Goal: Check status: Check status

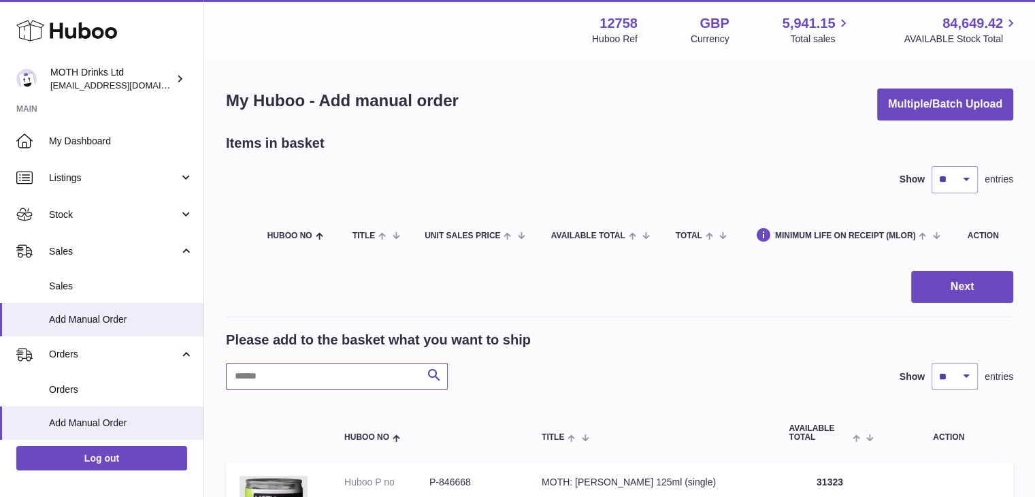
click at [323, 378] on input "text" at bounding box center [337, 376] width 222 height 27
click at [86, 270] on link "Sales" at bounding box center [101, 286] width 203 height 33
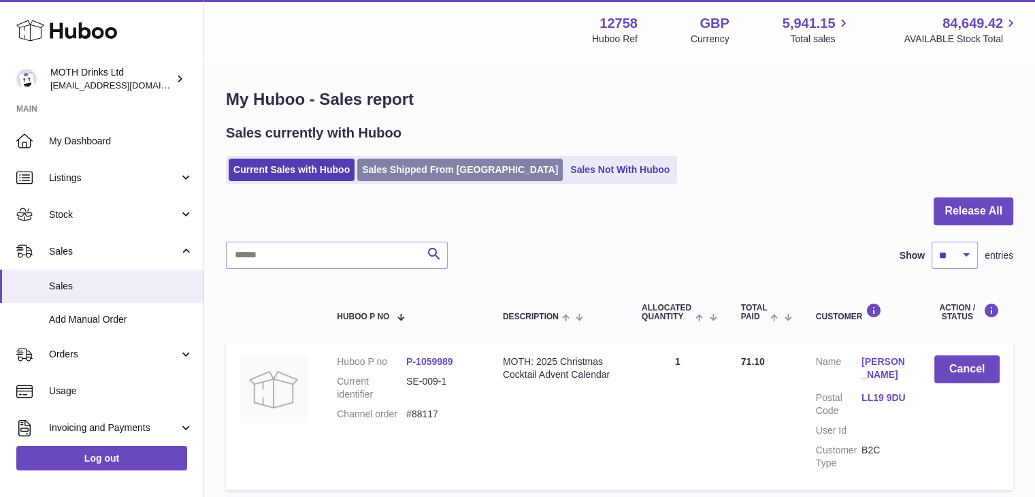
click at [412, 163] on link "Sales Shipped From Huboo" at bounding box center [460, 170] width 206 height 22
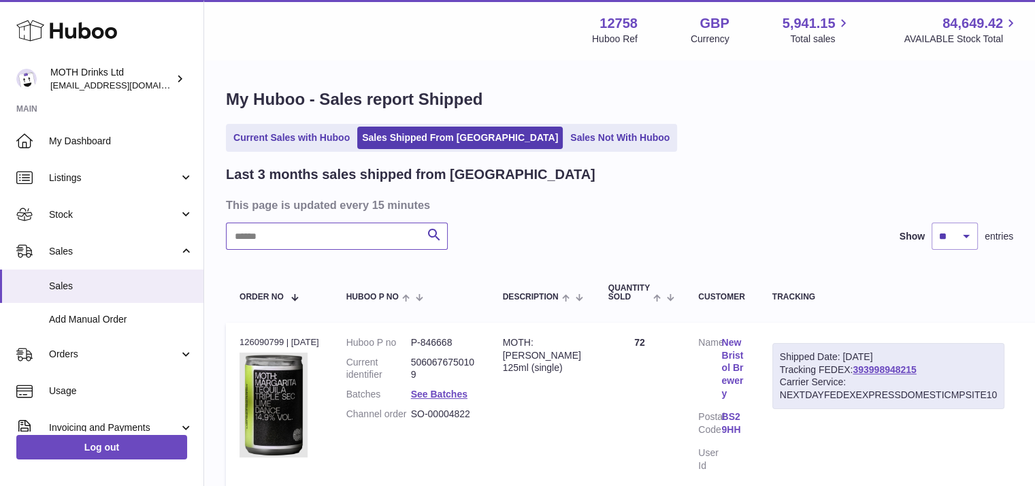
click at [345, 240] on input "text" at bounding box center [337, 236] width 222 height 27
type input "**********"
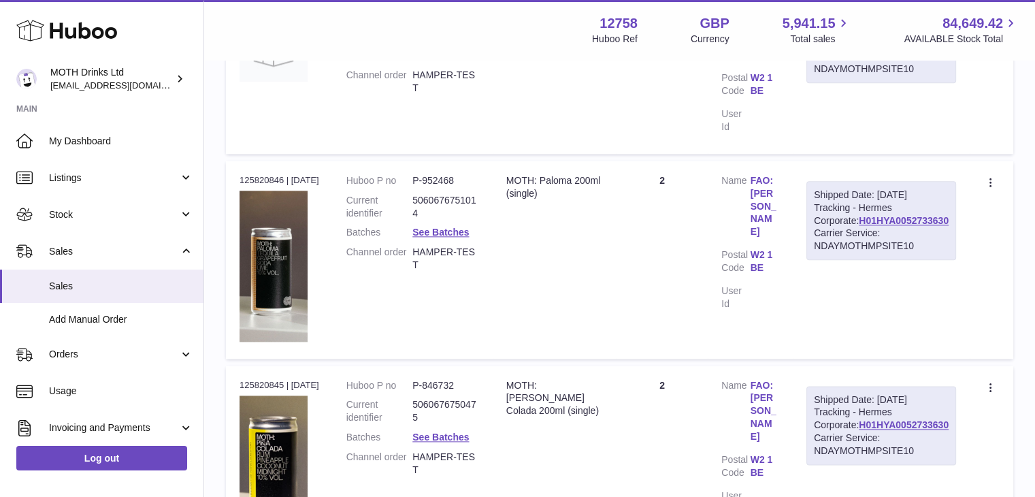
scroll to position [1579, 0]
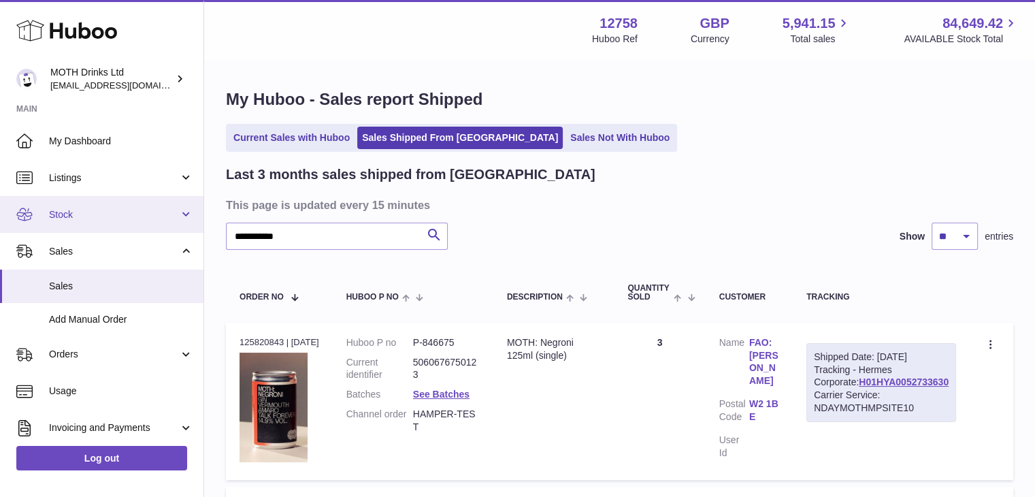
click at [100, 205] on link "Stock" at bounding box center [101, 214] width 203 height 37
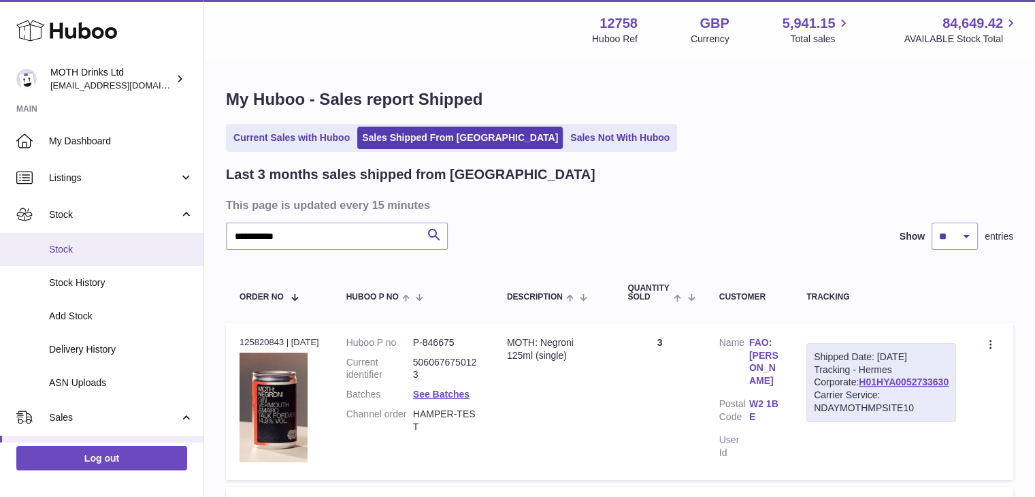
click at [97, 246] on span "Stock" at bounding box center [121, 249] width 144 height 13
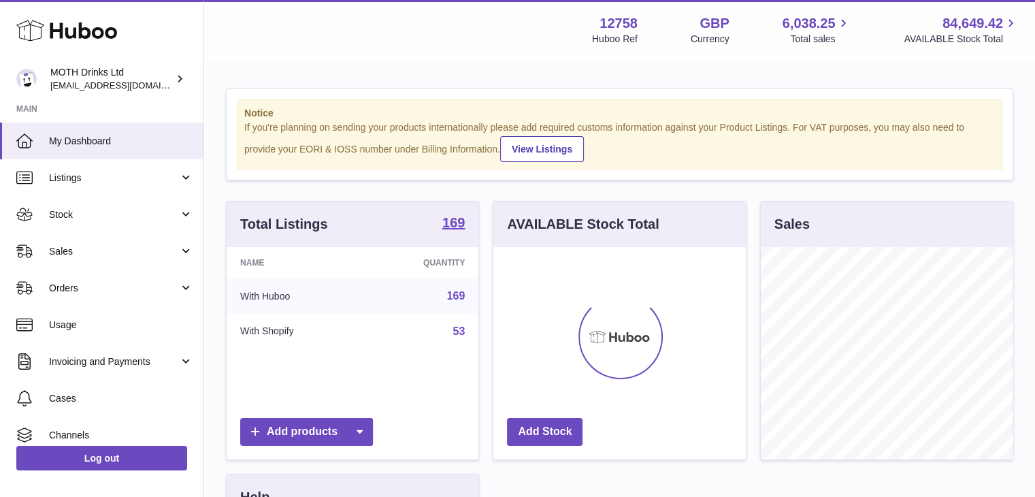
scroll to position [212, 252]
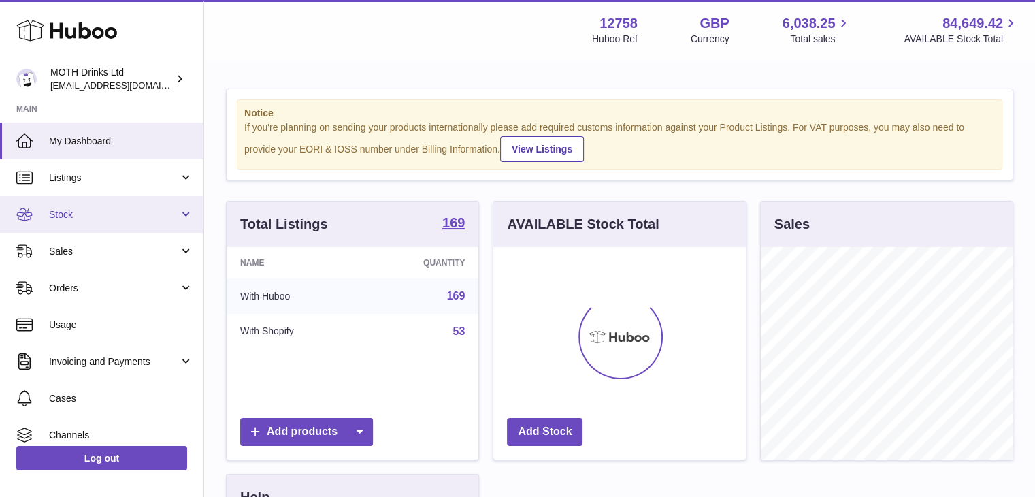
click at [121, 210] on span "Stock" at bounding box center [114, 214] width 130 height 13
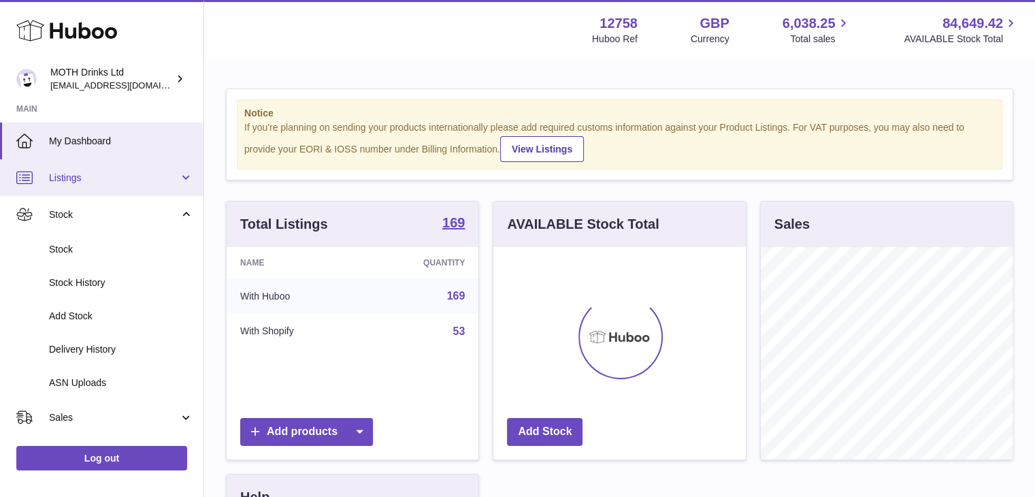
click at [114, 178] on span "Listings" at bounding box center [114, 178] width 130 height 13
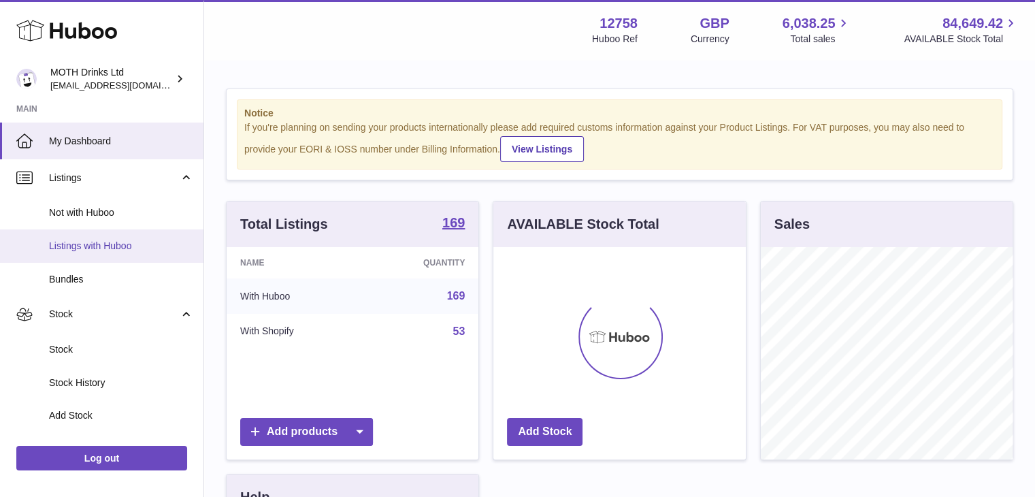
click at [84, 251] on span "Listings with Huboo" at bounding box center [121, 246] width 144 height 13
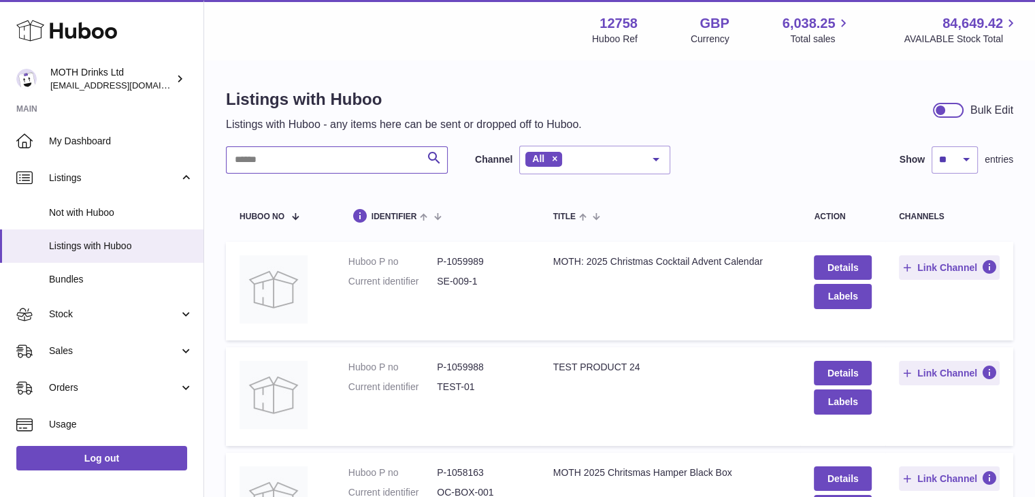
click at [256, 161] on input "text" at bounding box center [337, 159] width 222 height 27
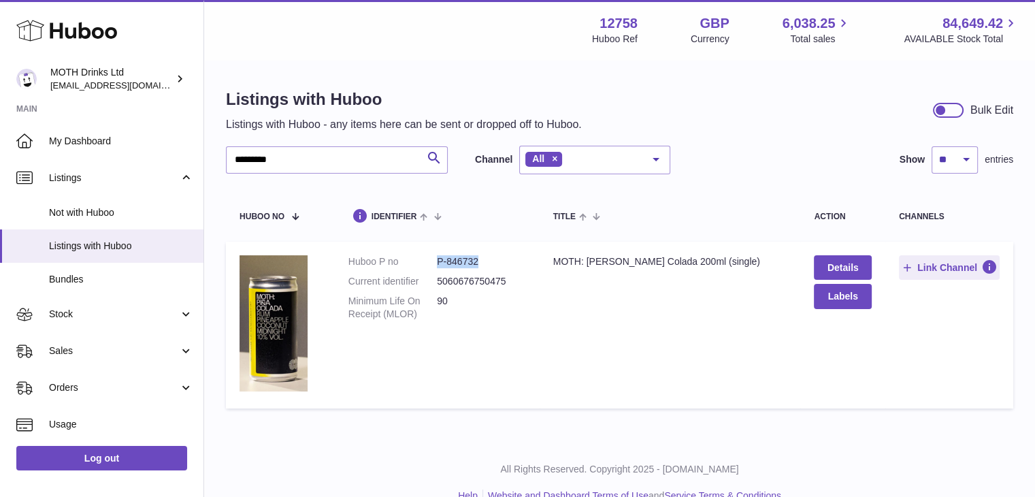
drag, startPoint x: 494, startPoint y: 259, endPoint x: 433, endPoint y: 259, distance: 61.3
click at [433, 259] on dl "Huboo P no P-846732 Current identifier 5060676750475 Minimum Life On Receipt (M…" at bounding box center [437, 291] width 178 height 72
copy dl "P-846732"
click at [248, 159] on input "*********" at bounding box center [337, 159] width 222 height 27
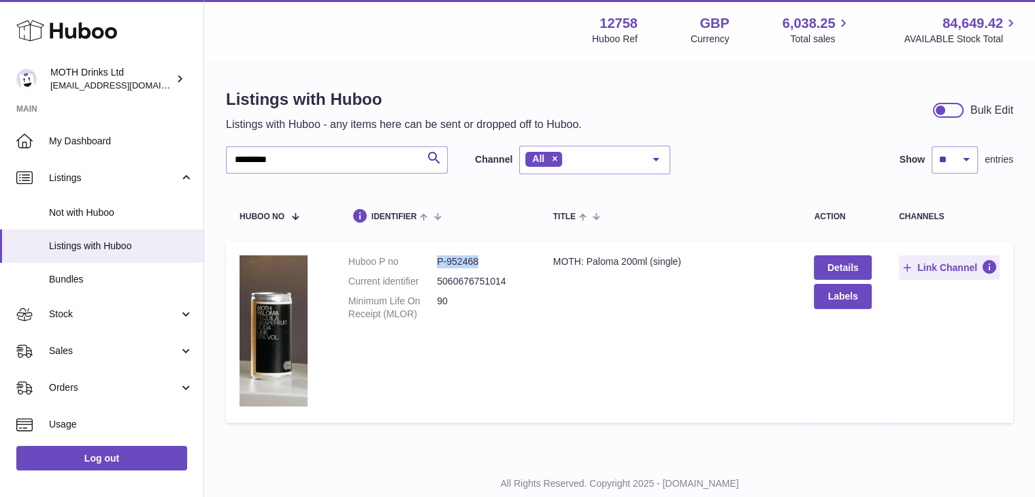
drag, startPoint x: 496, startPoint y: 264, endPoint x: 436, endPoint y: 261, distance: 60.7
click at [436, 261] on dl "Huboo P no P-952468 Current identifier 5060676751014 Minimum Life On Receipt (M…" at bounding box center [437, 291] width 178 height 72
copy dl "P-952468"
click at [244, 164] on input "*********" at bounding box center [337, 159] width 222 height 27
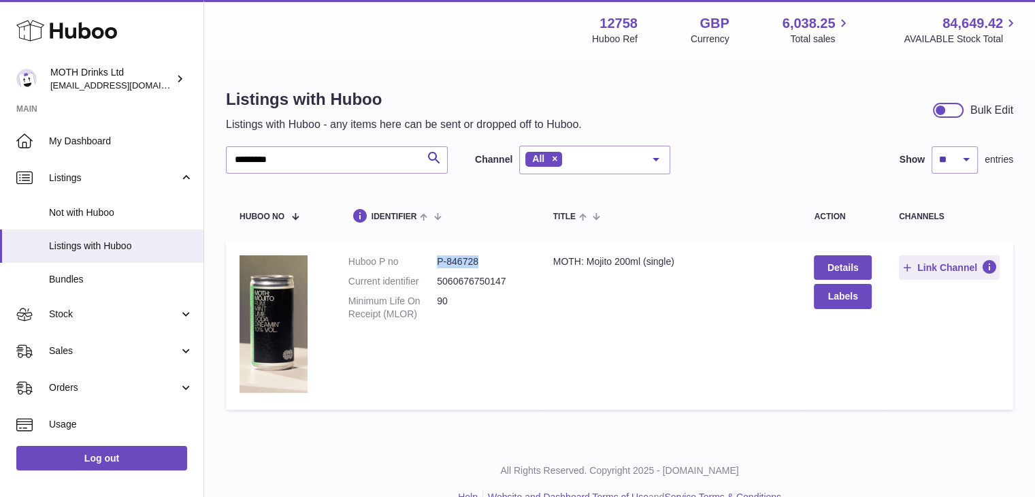
drag, startPoint x: 493, startPoint y: 257, endPoint x: 425, endPoint y: 242, distance: 69.5
click at [425, 242] on td "Huboo P no P-846728 Current identifier 5060676750147 Minimum Life On Receipt (M…" at bounding box center [437, 326] width 205 height 168
copy dl "P-846728"
click at [248, 162] on input "*********" at bounding box center [337, 159] width 222 height 27
type input "*********"
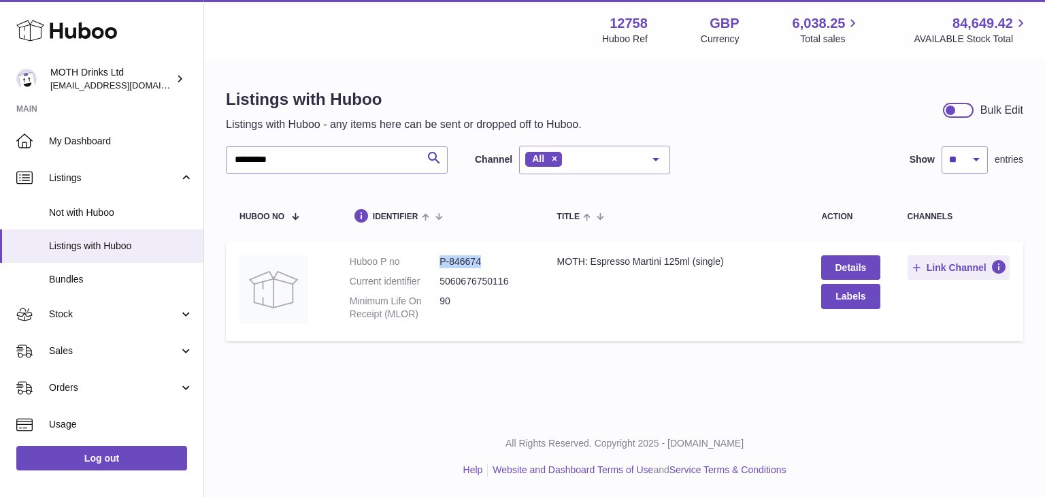
drag, startPoint x: 504, startPoint y: 257, endPoint x: 439, endPoint y: 264, distance: 65.8
click at [440, 264] on dd "P-846674" at bounding box center [485, 261] width 90 height 13
copy dd "P-846674"
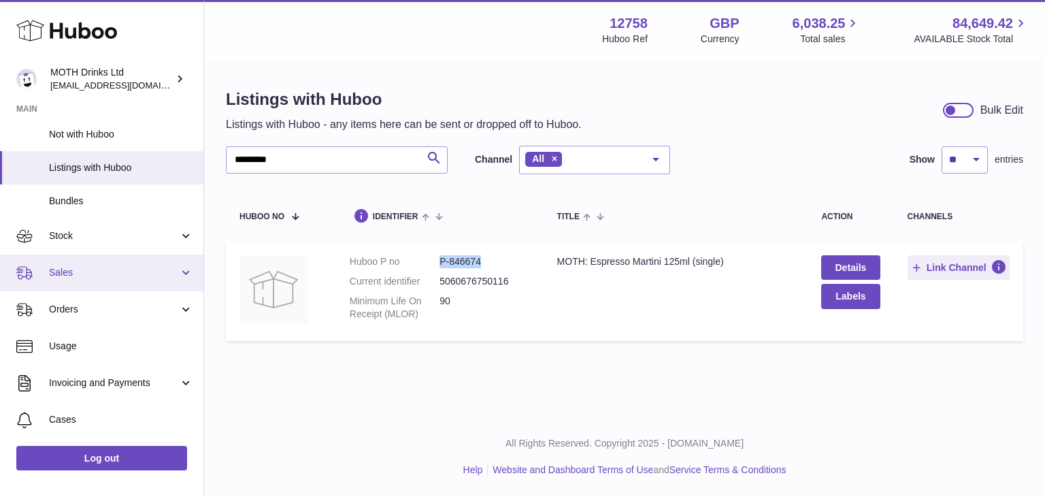
scroll to position [79, 0]
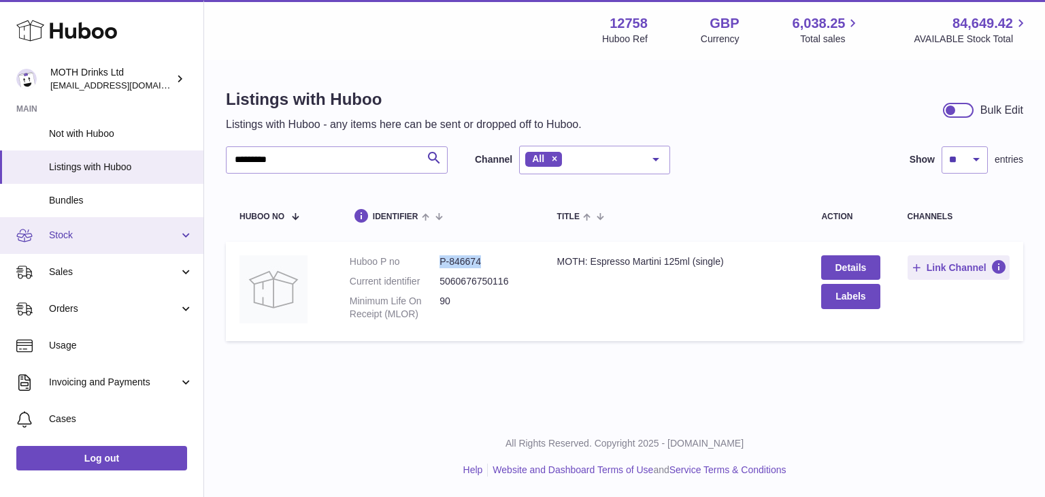
click at [91, 229] on span "Stock" at bounding box center [114, 235] width 130 height 13
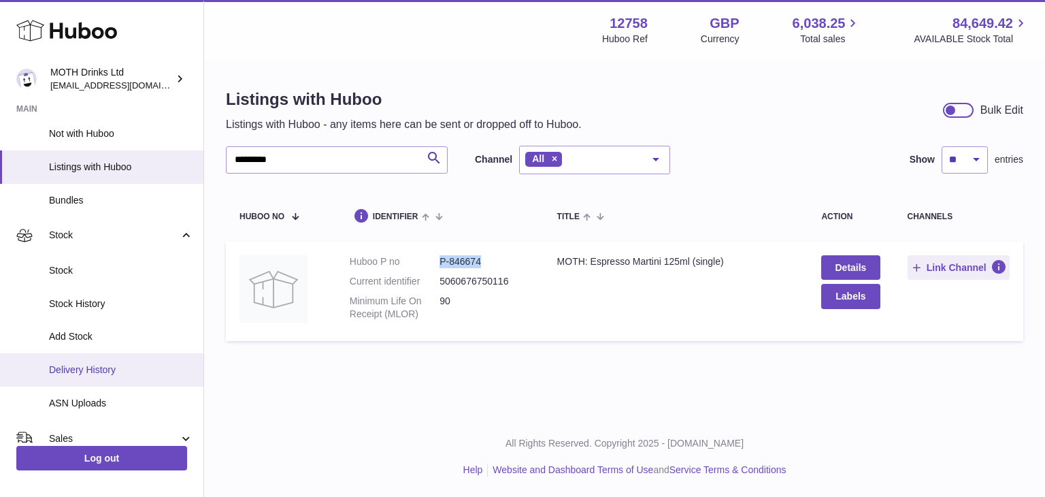
click at [73, 370] on span "Delivery History" at bounding box center [121, 369] width 144 height 13
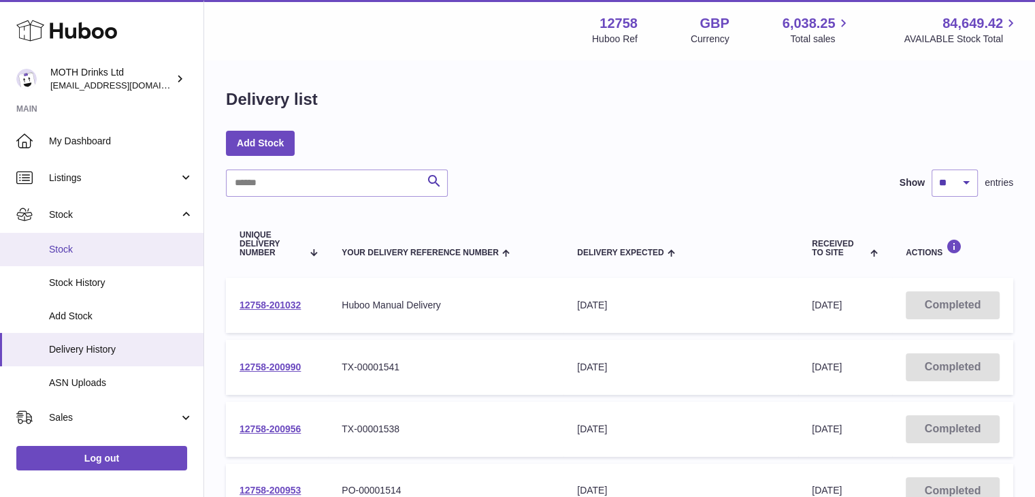
click at [95, 238] on link "Stock" at bounding box center [101, 249] width 203 height 33
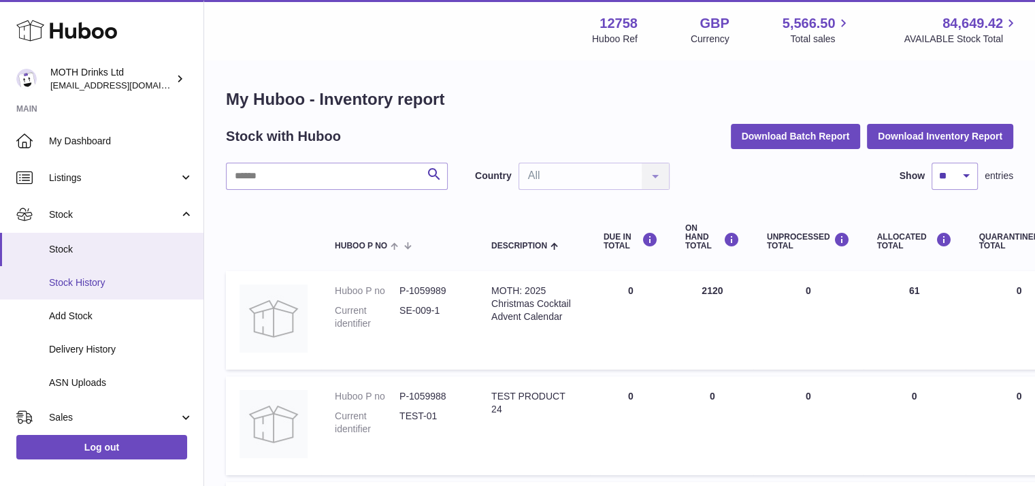
scroll to position [63, 0]
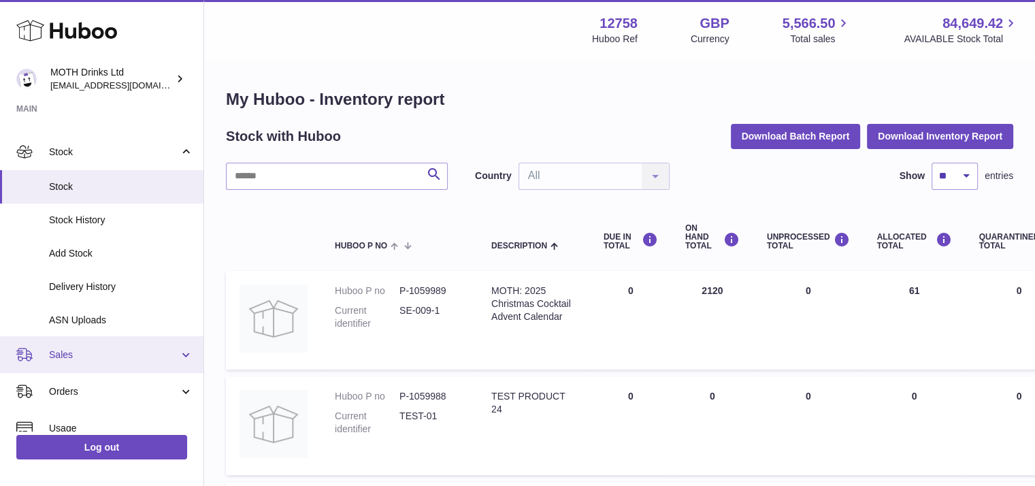
click at [86, 355] on span "Sales" at bounding box center [114, 354] width 130 height 13
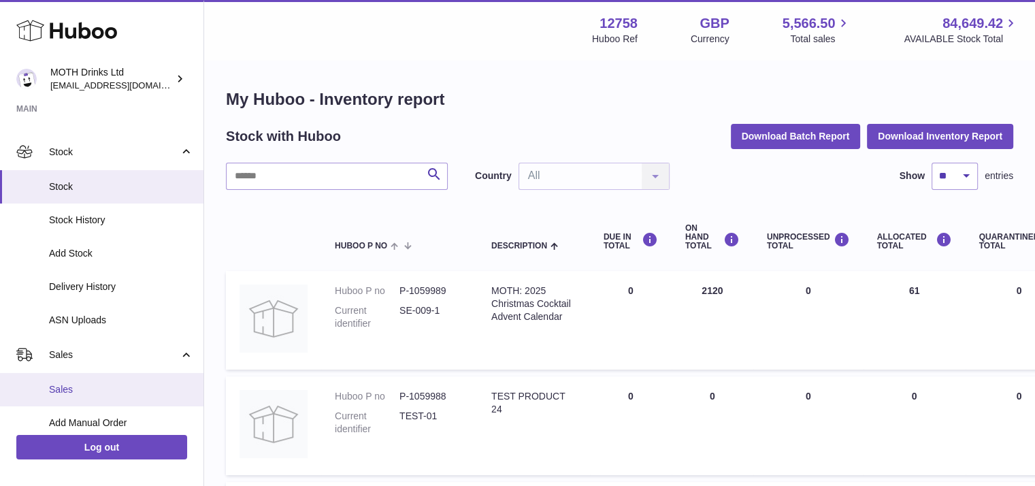
click at [78, 382] on link "Sales" at bounding box center [101, 389] width 203 height 33
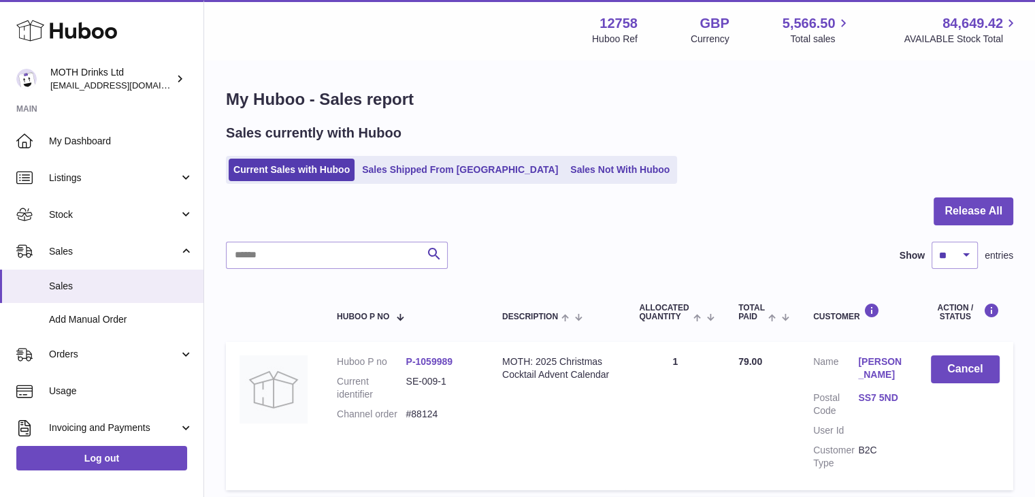
click at [422, 182] on ul "Current Sales with Huboo Sales Shipped From [GEOGRAPHIC_DATA] Sales Not With Hu…" at bounding box center [451, 170] width 451 height 28
click at [419, 176] on link "Sales Shipped From Huboo" at bounding box center [460, 170] width 206 height 22
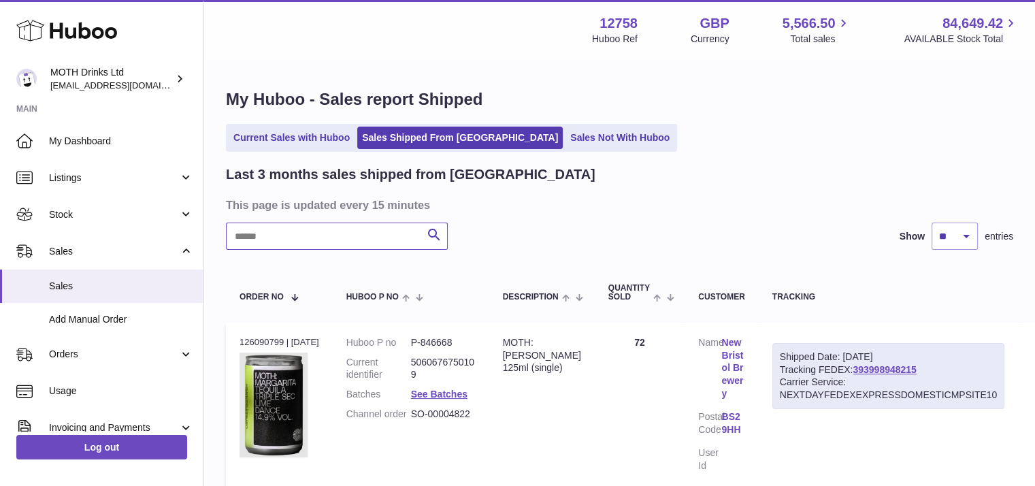
click at [348, 231] on input "text" at bounding box center [337, 236] width 222 height 27
paste input "**********"
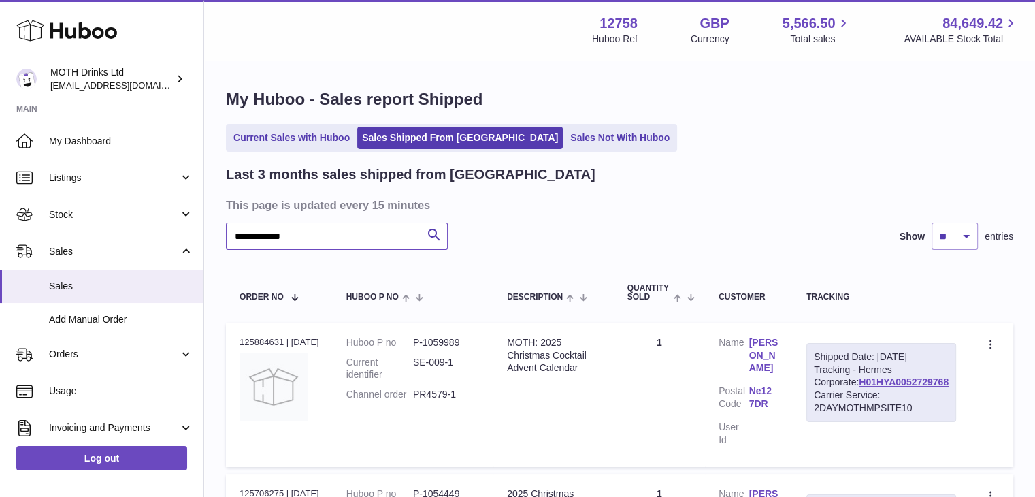
type input "**********"
click at [893, 387] on link "H01HYA0052729768" at bounding box center [904, 381] width 90 height 11
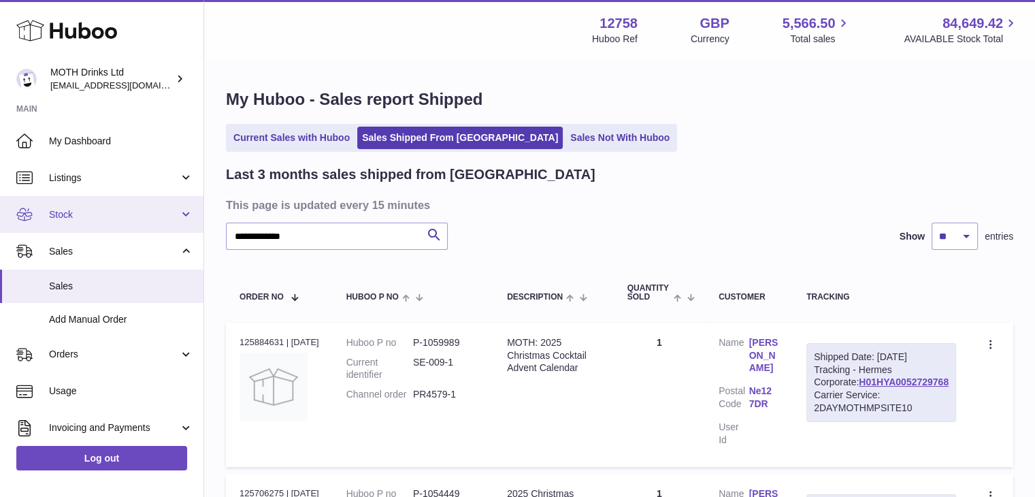
click at [103, 197] on link "Stock" at bounding box center [101, 214] width 203 height 37
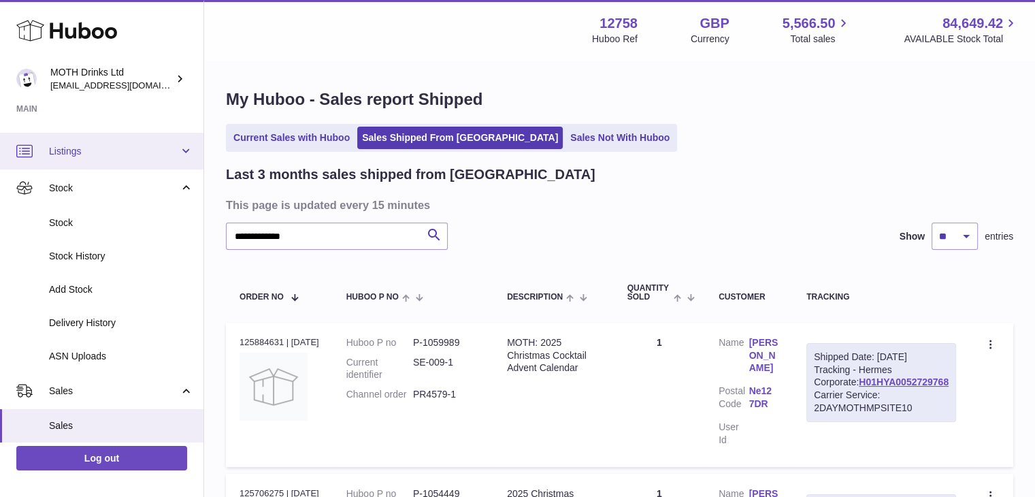
scroll to position [27, 0]
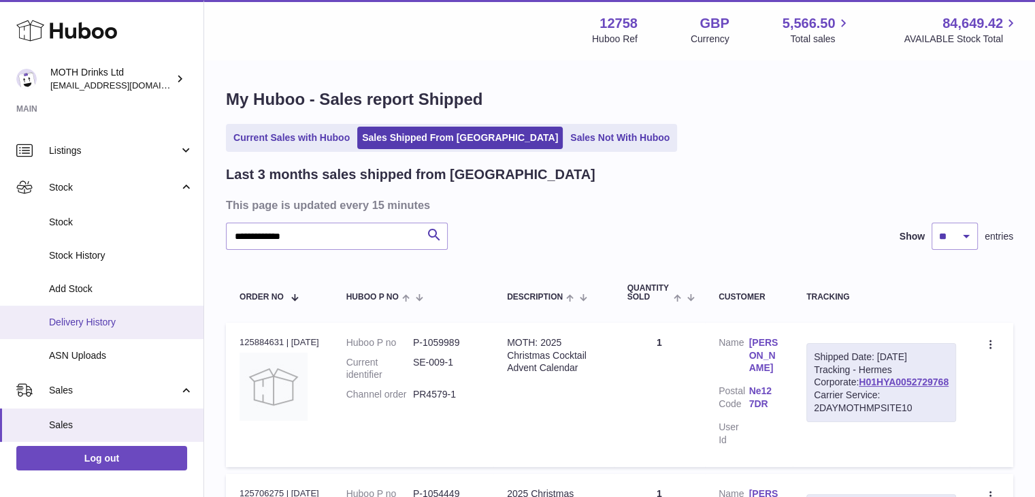
click at [101, 325] on span "Delivery History" at bounding box center [121, 322] width 144 height 13
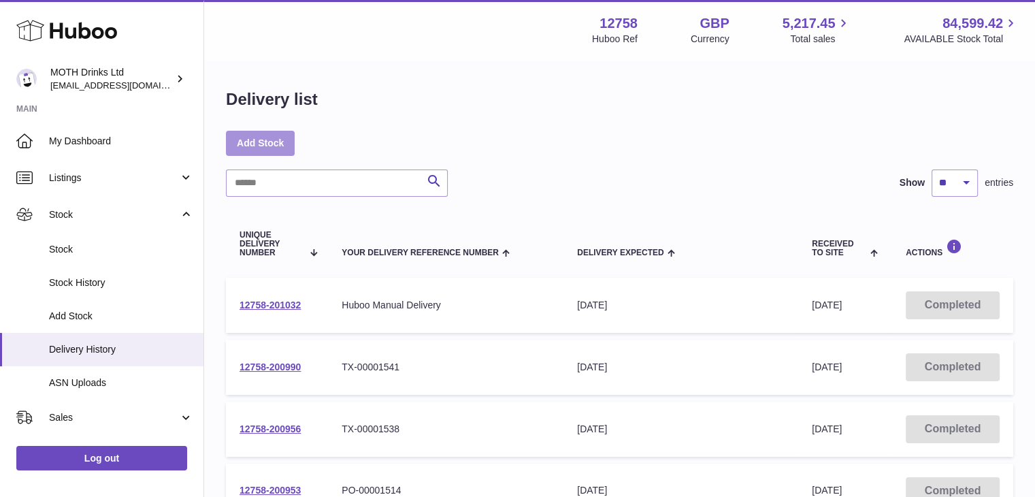
click at [287, 145] on link "Add Stock" at bounding box center [260, 143] width 69 height 25
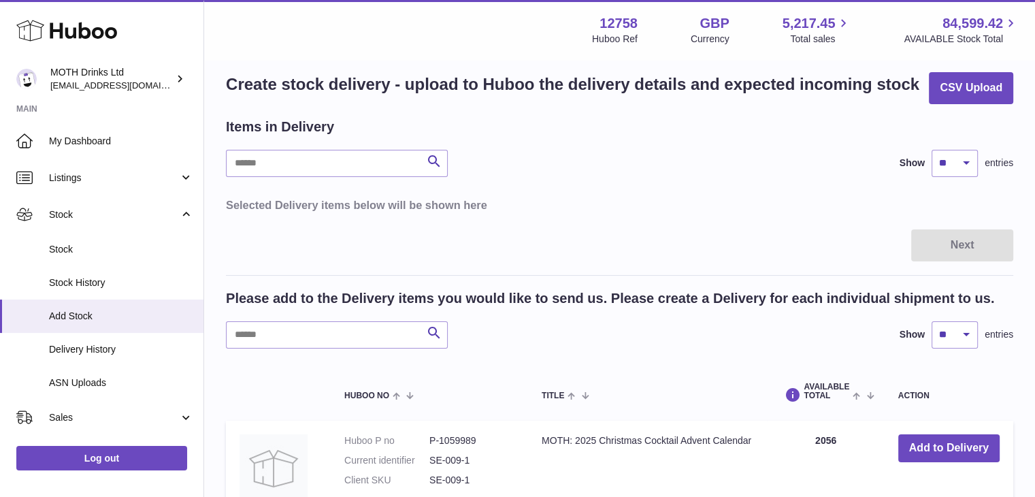
scroll to position [18, 0]
